Goal: Transaction & Acquisition: Purchase product/service

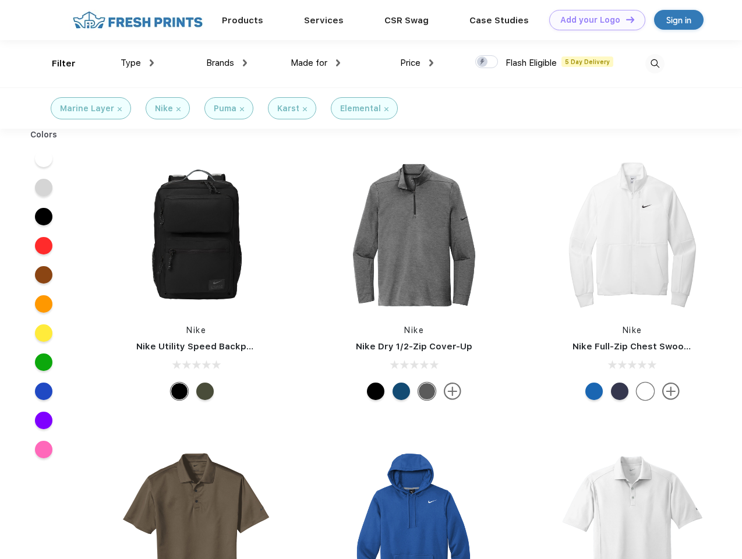
click at [593, 20] on link "Add your Logo Design Tool" at bounding box center [597, 20] width 96 height 20
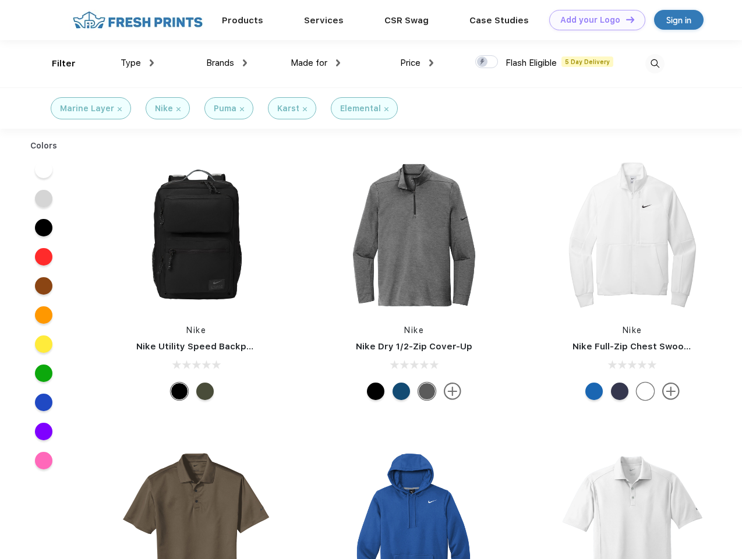
click at [0, 0] on div "Design Tool" at bounding box center [0, 0] width 0 height 0
click at [625, 19] on link "Add your Logo Design Tool" at bounding box center [597, 20] width 96 height 20
click at [56, 64] on div "Filter" at bounding box center [64, 63] width 24 height 13
click at [137, 63] on span "Type" at bounding box center [131, 63] width 20 height 10
click at [227, 63] on span "Brands" at bounding box center [220, 63] width 28 height 10
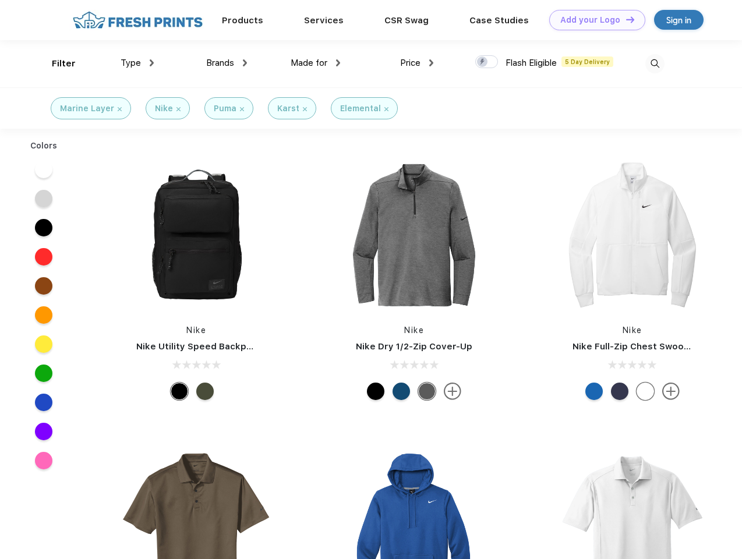
click at [316, 63] on span "Made for" at bounding box center [309, 63] width 37 height 10
click at [417, 63] on span "Price" at bounding box center [410, 63] width 20 height 10
click at [487, 62] on div at bounding box center [486, 61] width 23 height 13
click at [483, 62] on input "checkbox" at bounding box center [479, 59] width 8 height 8
click at [655, 64] on img at bounding box center [655, 63] width 19 height 19
